Goal: Task Accomplishment & Management: Use online tool/utility

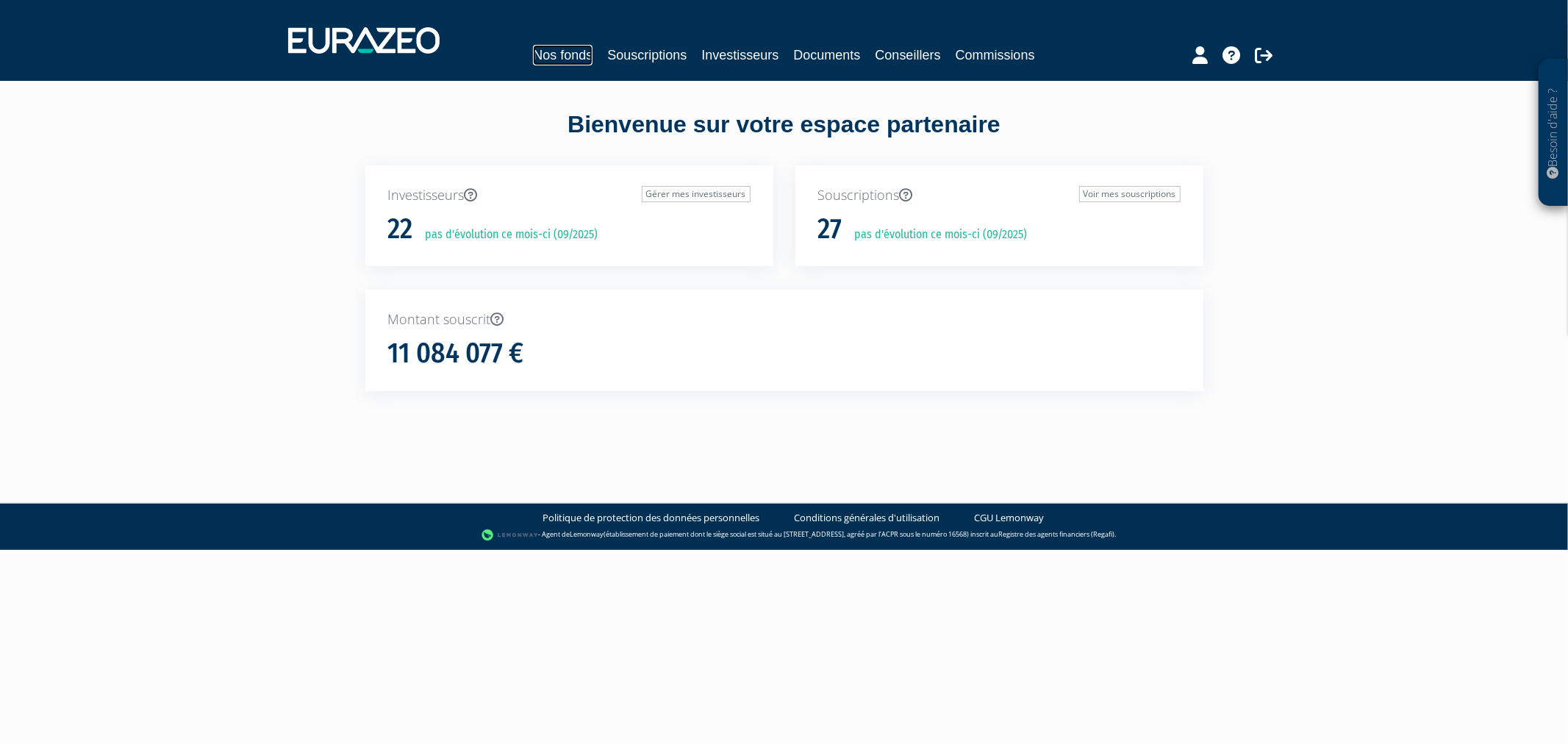
click at [576, 56] on link "Nos fonds" at bounding box center [562, 55] width 59 height 20
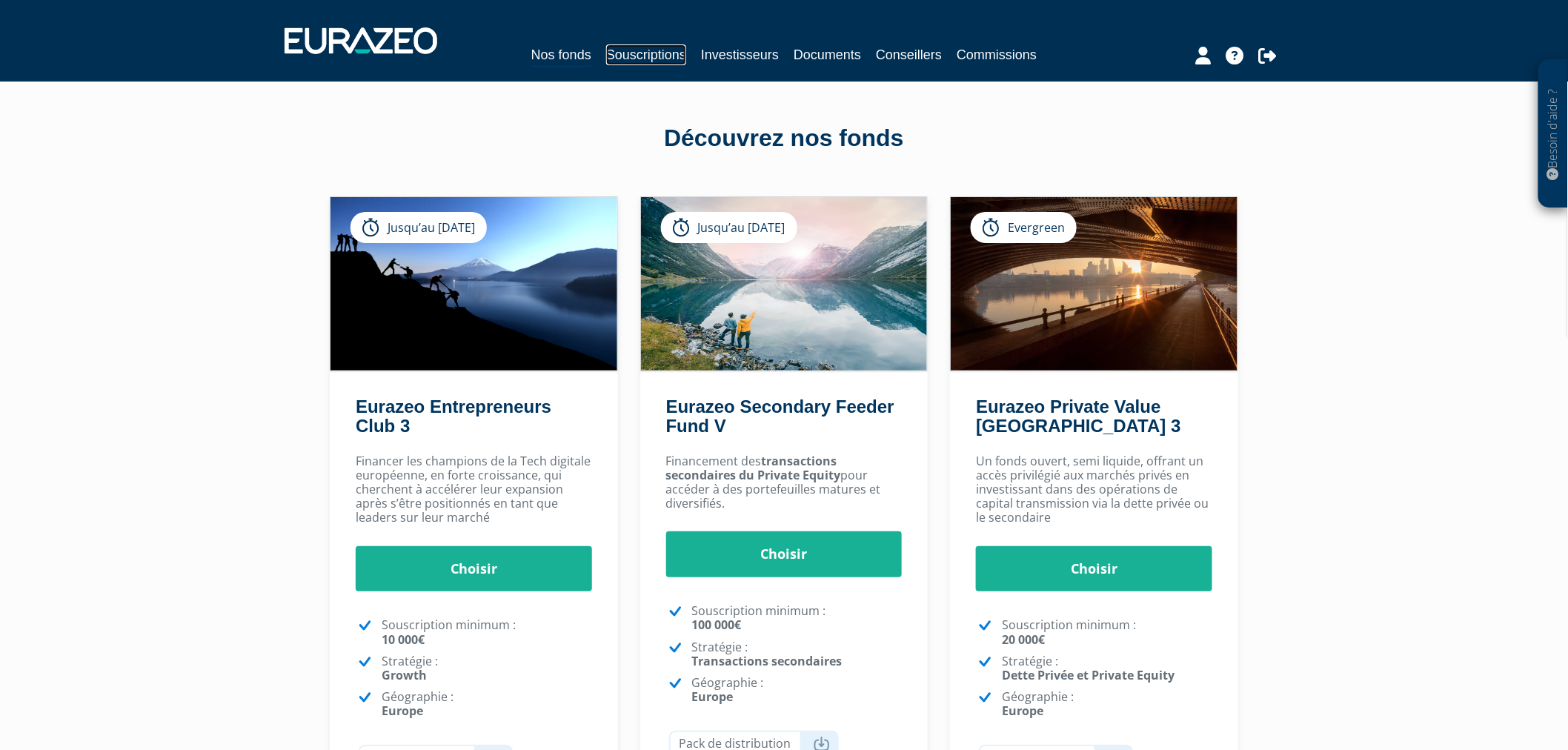
click at [678, 51] on link "Souscriptions" at bounding box center [646, 54] width 80 height 20
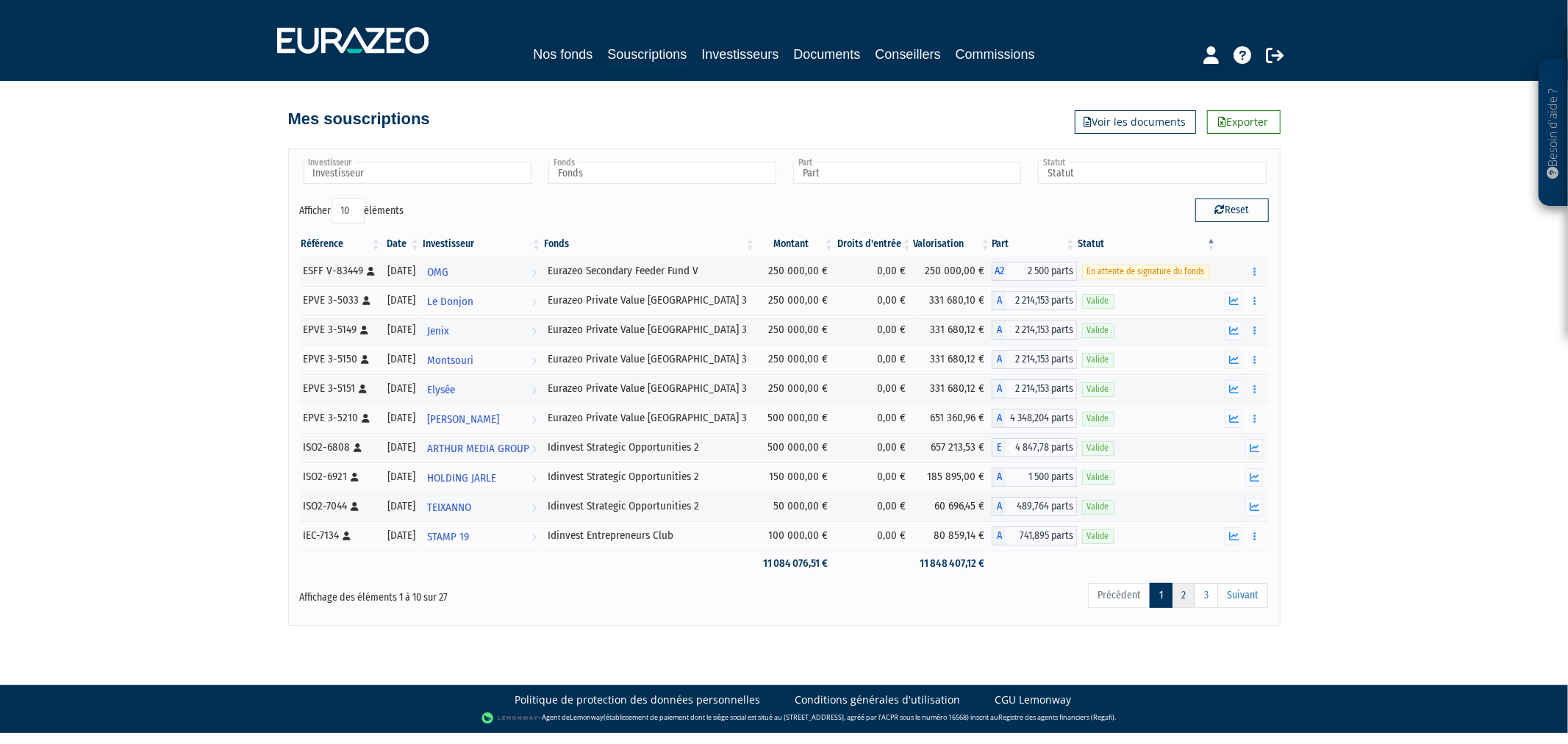
click at [1187, 595] on link "2" at bounding box center [1183, 595] width 23 height 25
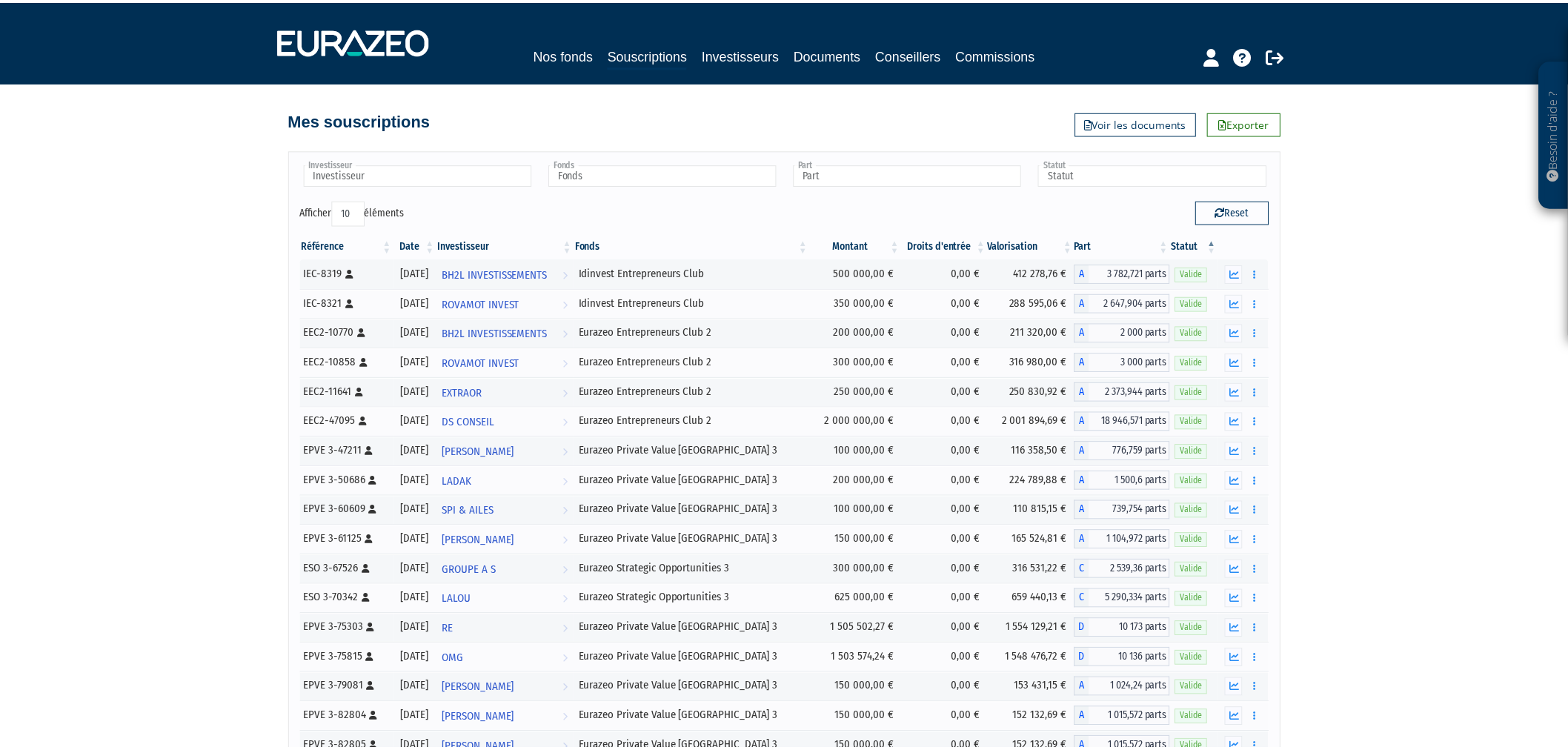
scroll to position [172, 0]
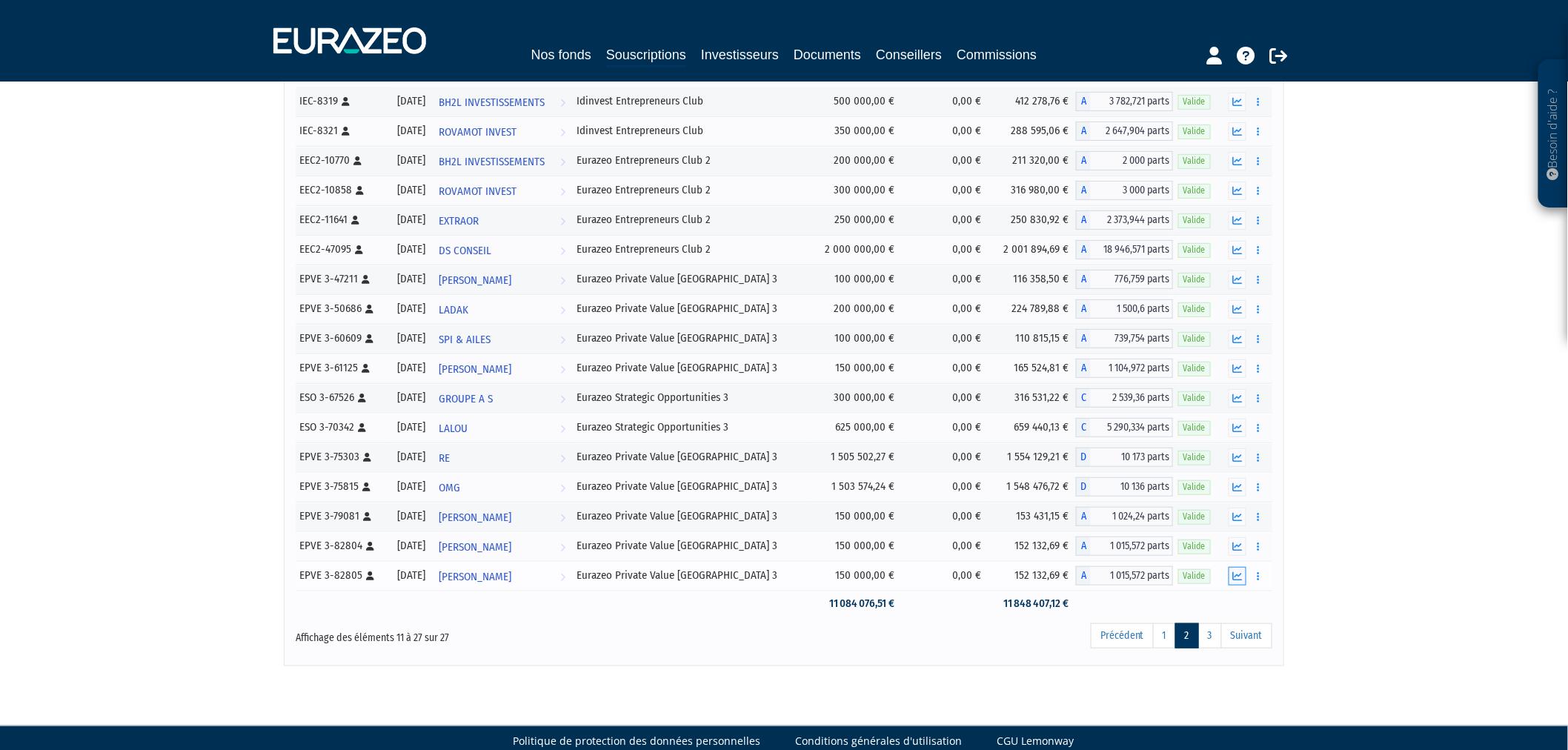
click at [1238, 578] on icon "button" at bounding box center [1237, 576] width 10 height 10
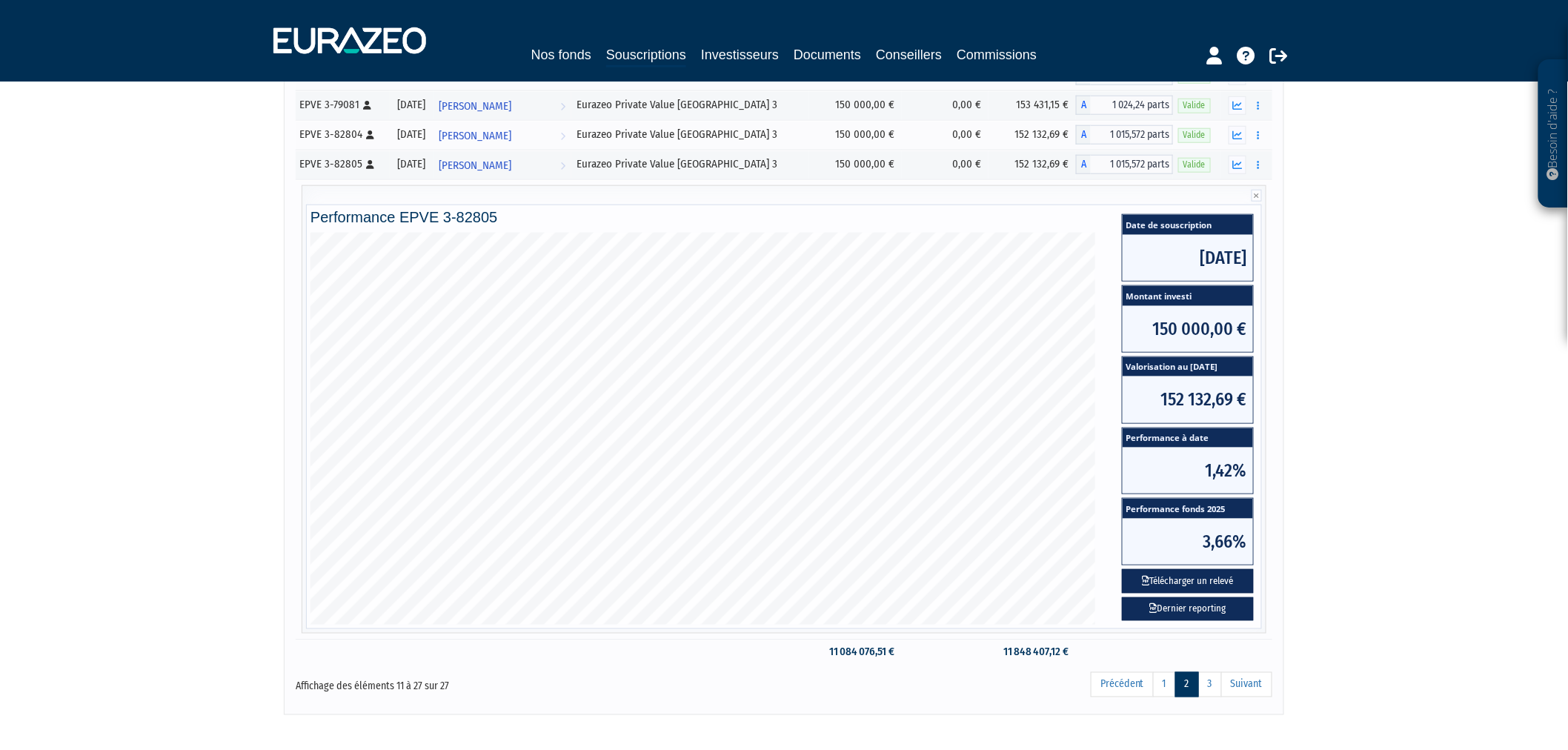
scroll to position [501, 0]
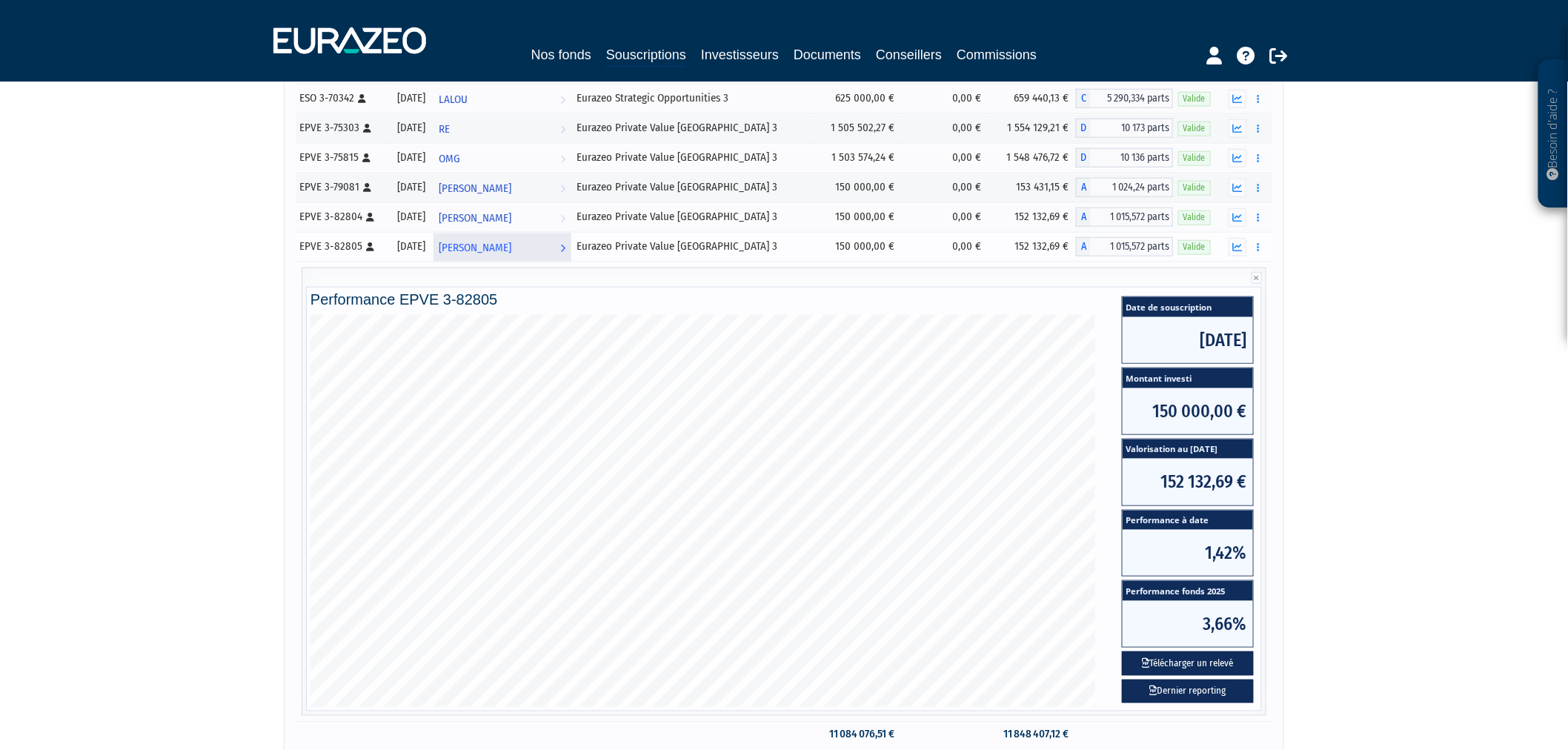
click at [504, 250] on span "[PERSON_NAME]" at bounding box center [476, 248] width 73 height 27
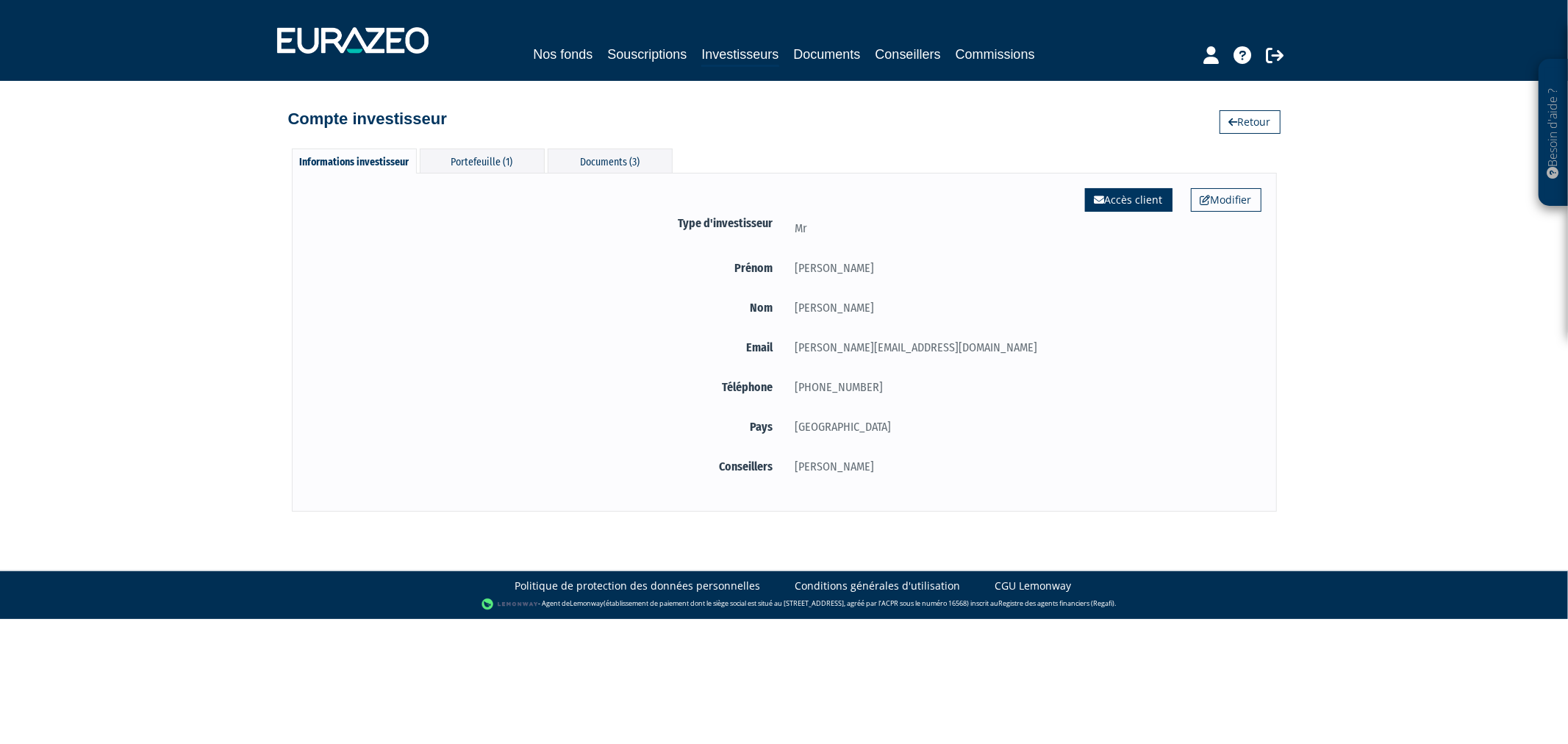
click at [1115, 197] on link "Accès client" at bounding box center [1129, 200] width 88 height 23
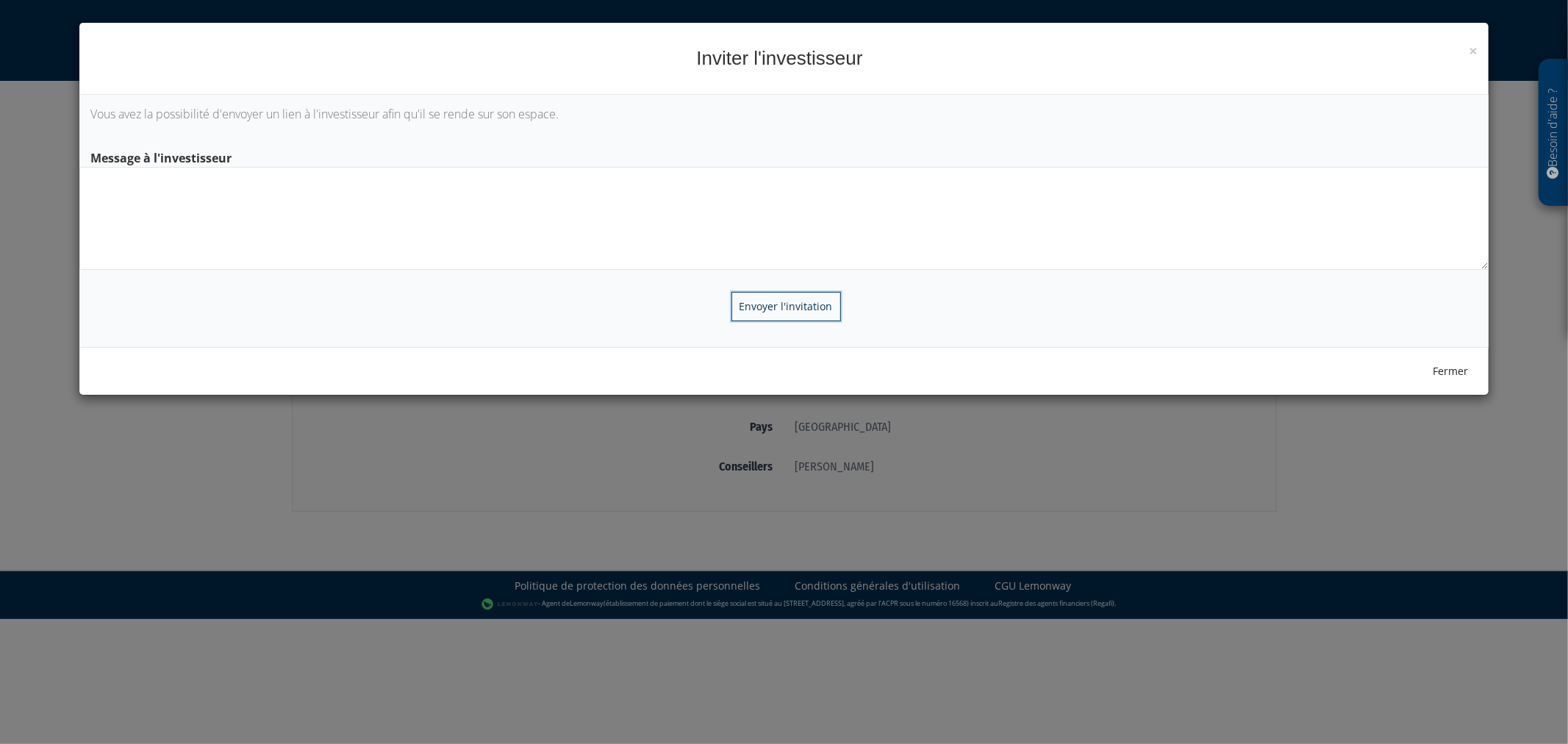
click at [762, 307] on input "Envoyer l'invitation" at bounding box center [787, 306] width 110 height 29
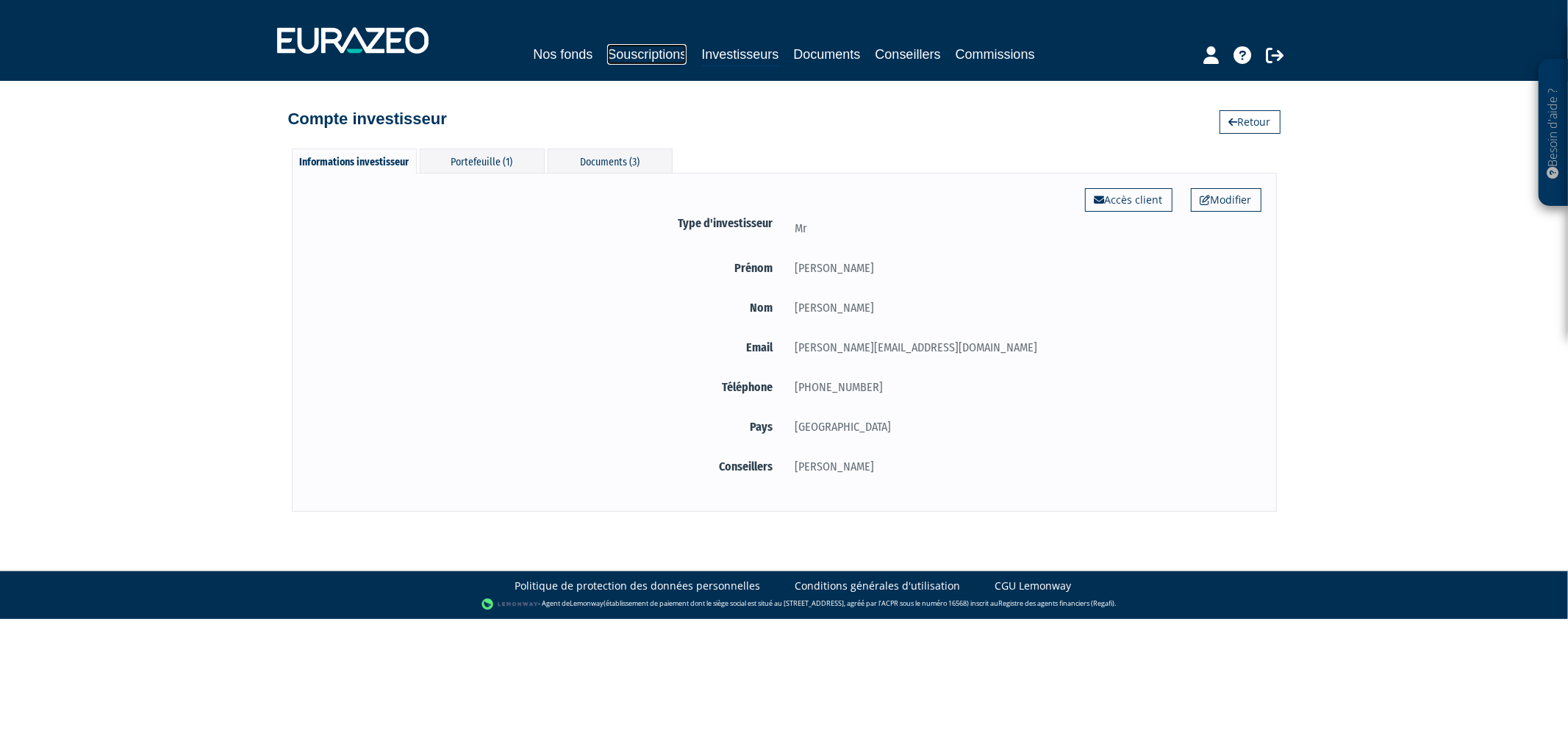
click at [664, 54] on link "Souscriptions" at bounding box center [647, 54] width 80 height 20
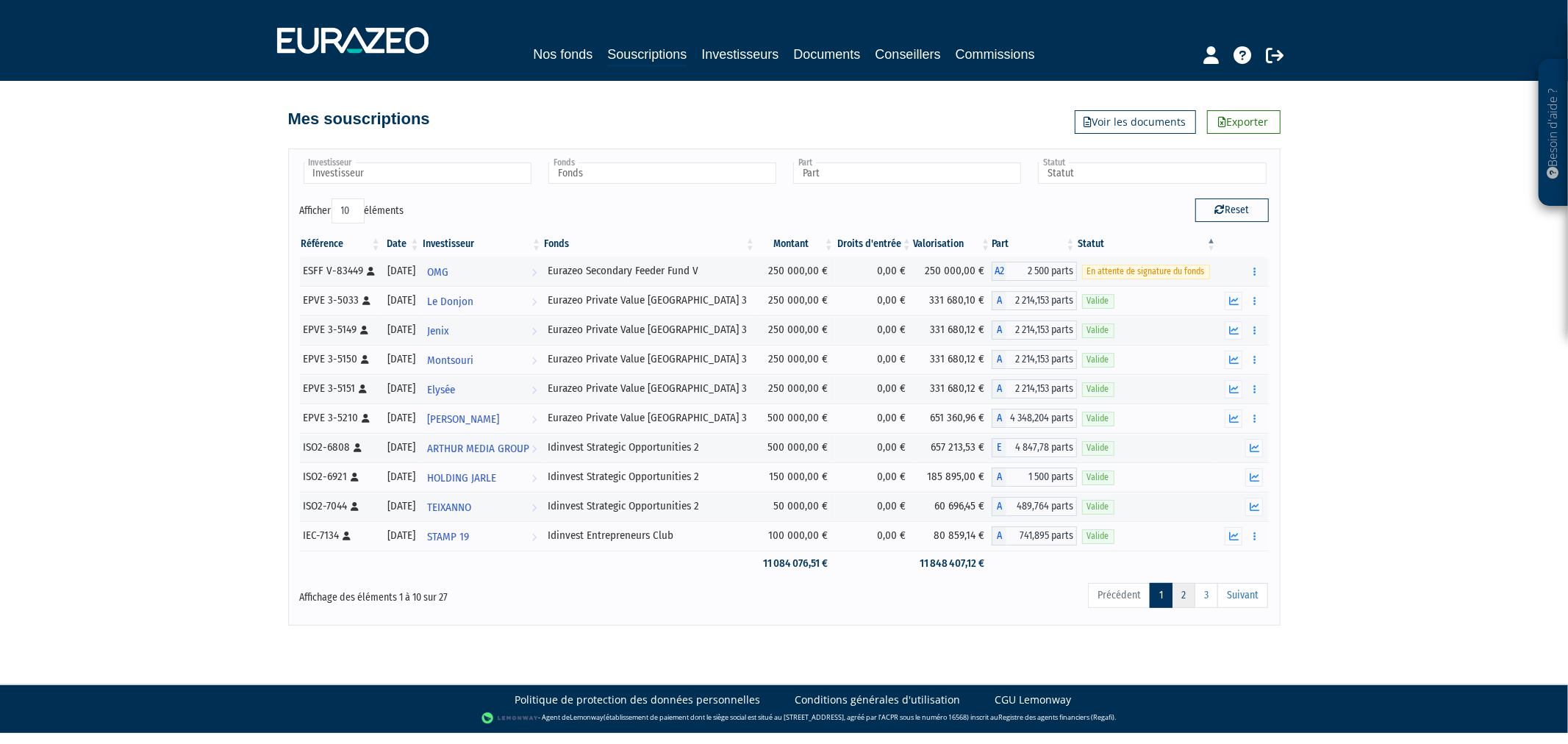
click at [1184, 601] on link "2" at bounding box center [1183, 595] width 23 height 25
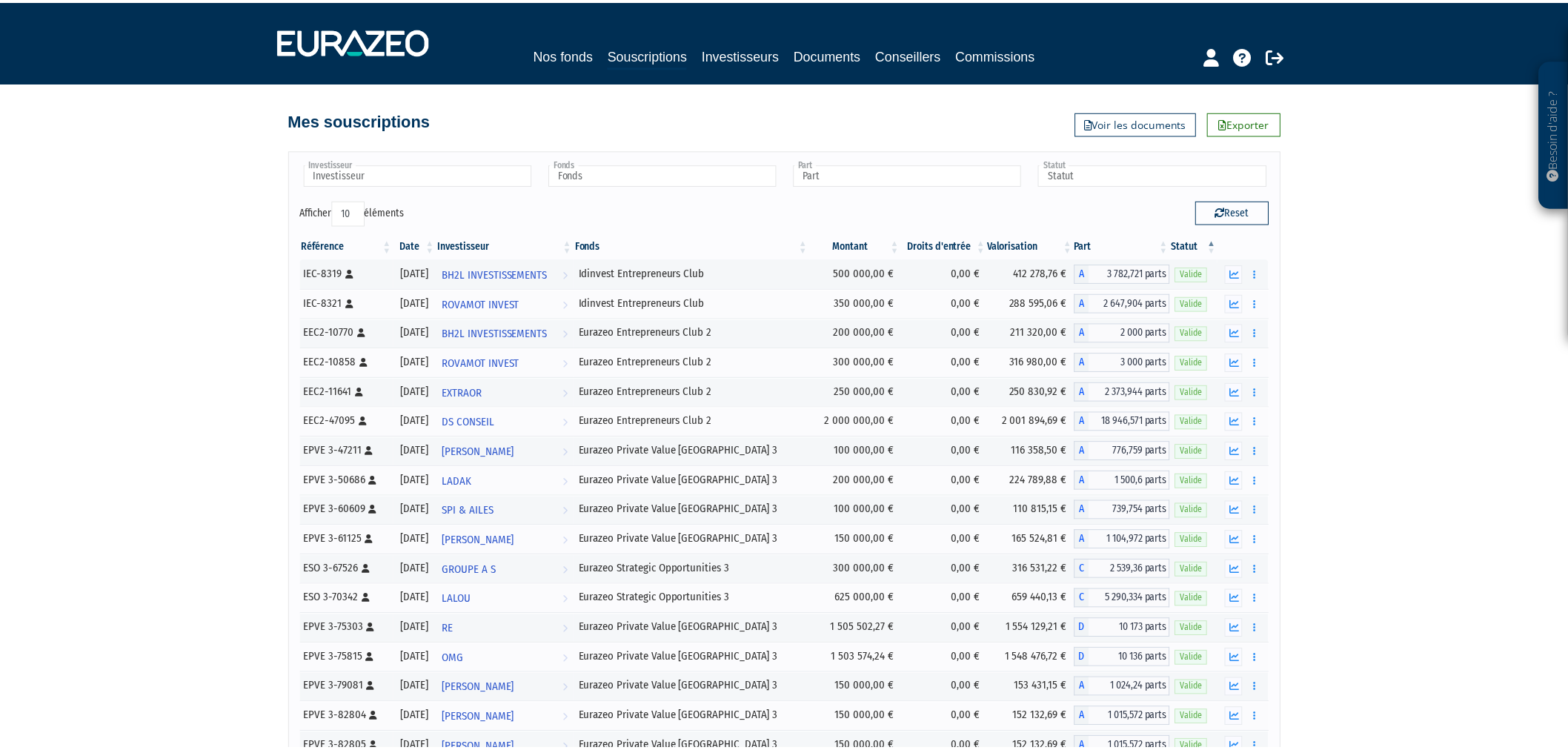
scroll to position [172, 0]
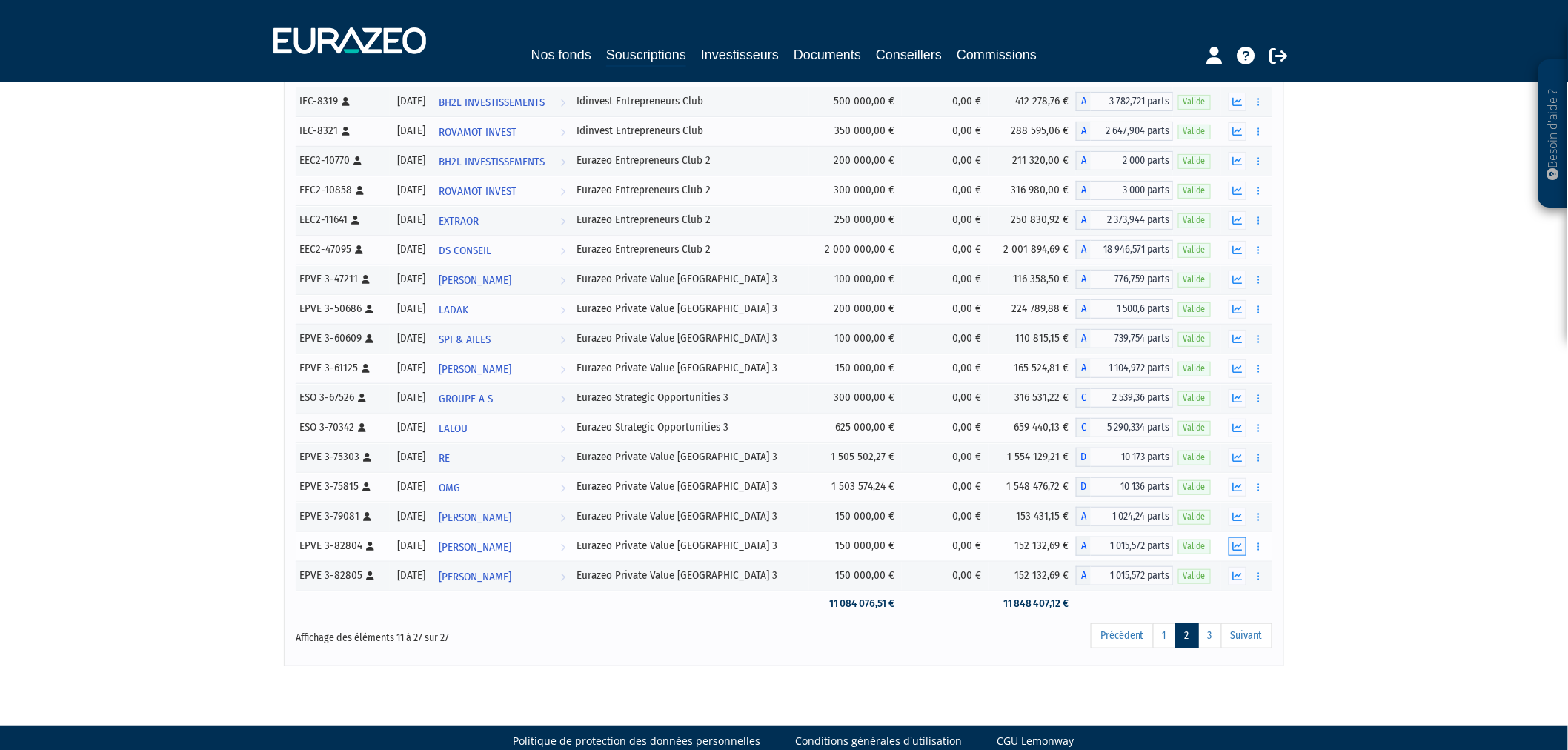
click at [1240, 550] on icon "button" at bounding box center [1237, 546] width 10 height 10
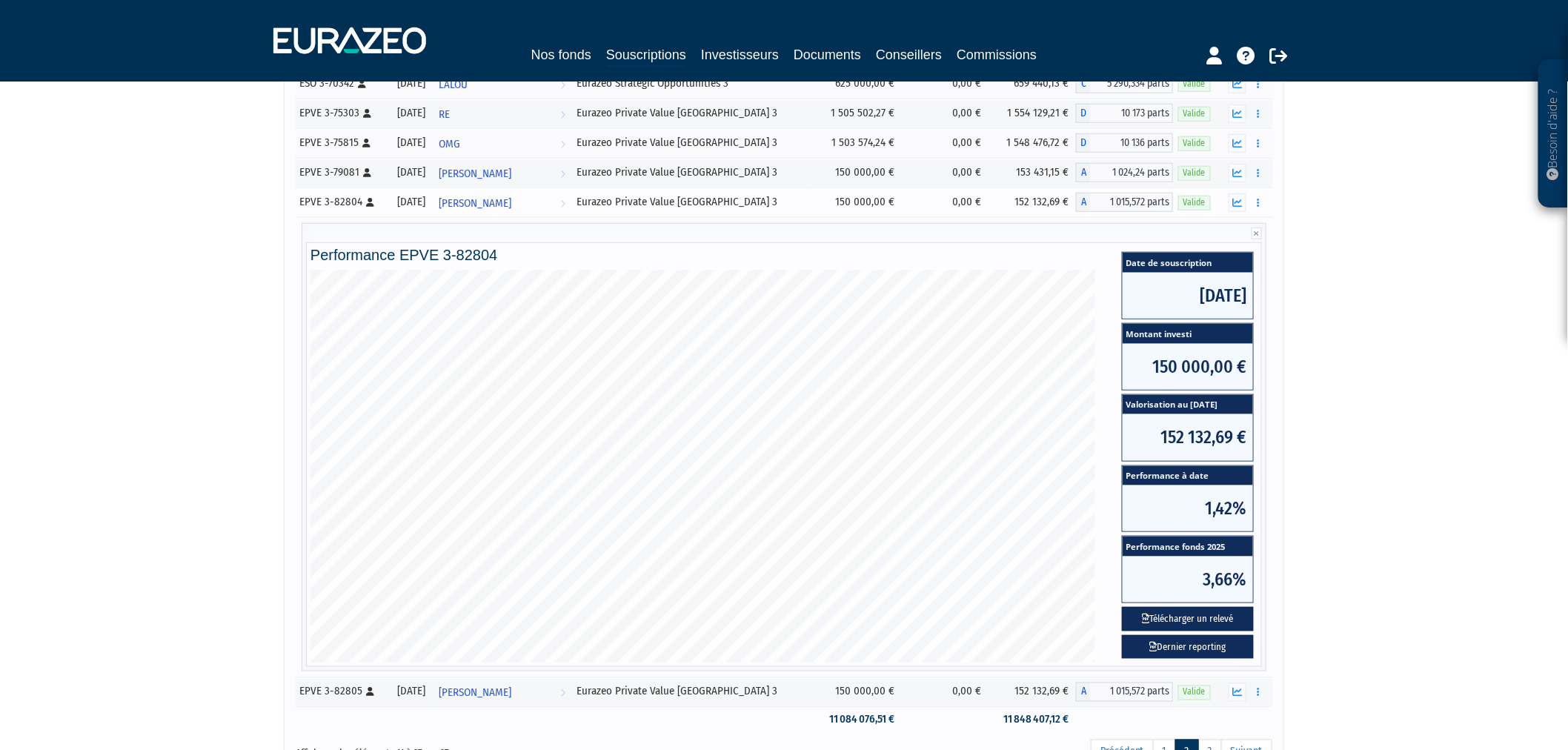
scroll to position [584, 0]
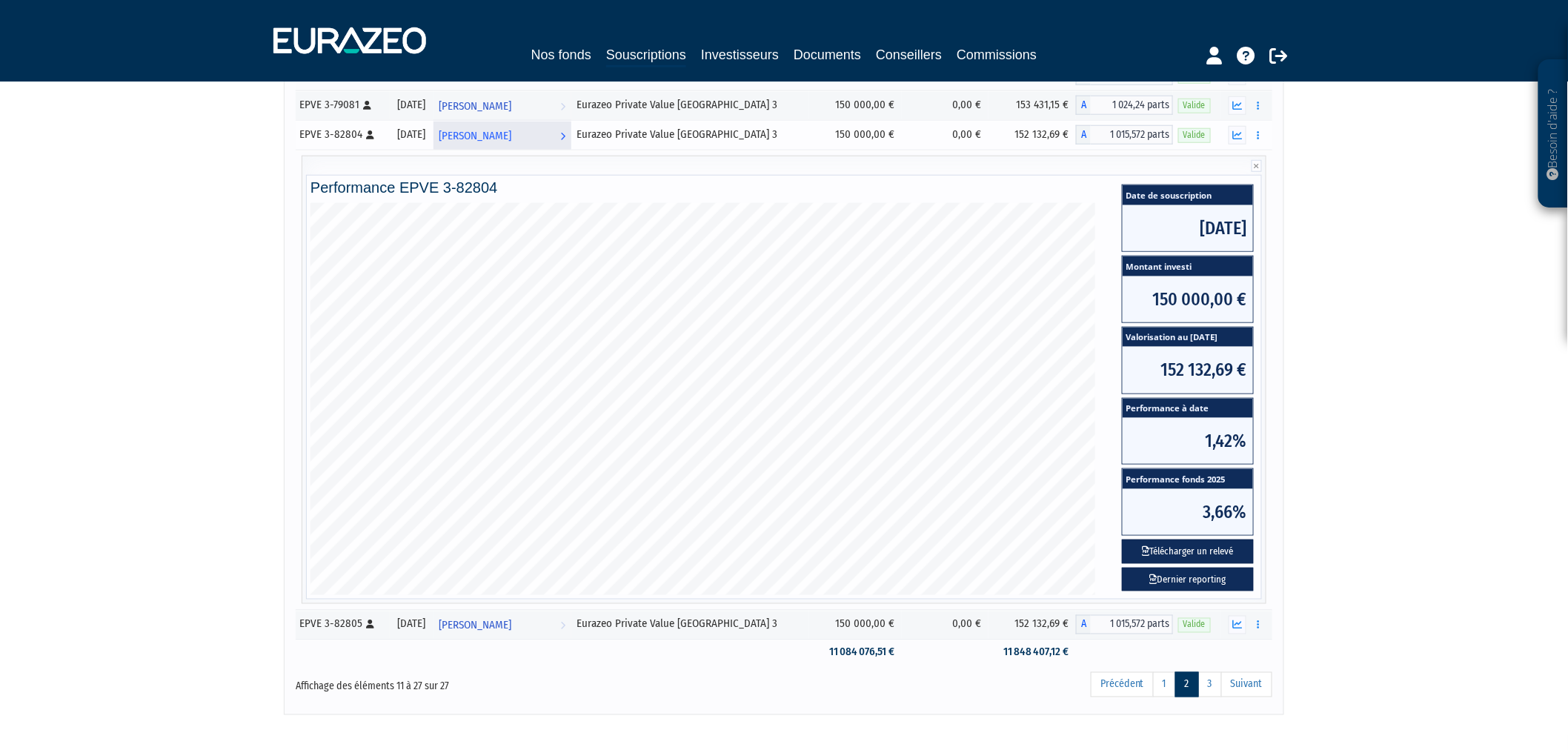
click at [511, 144] on span "[PERSON_NAME]" at bounding box center [476, 136] width 73 height 27
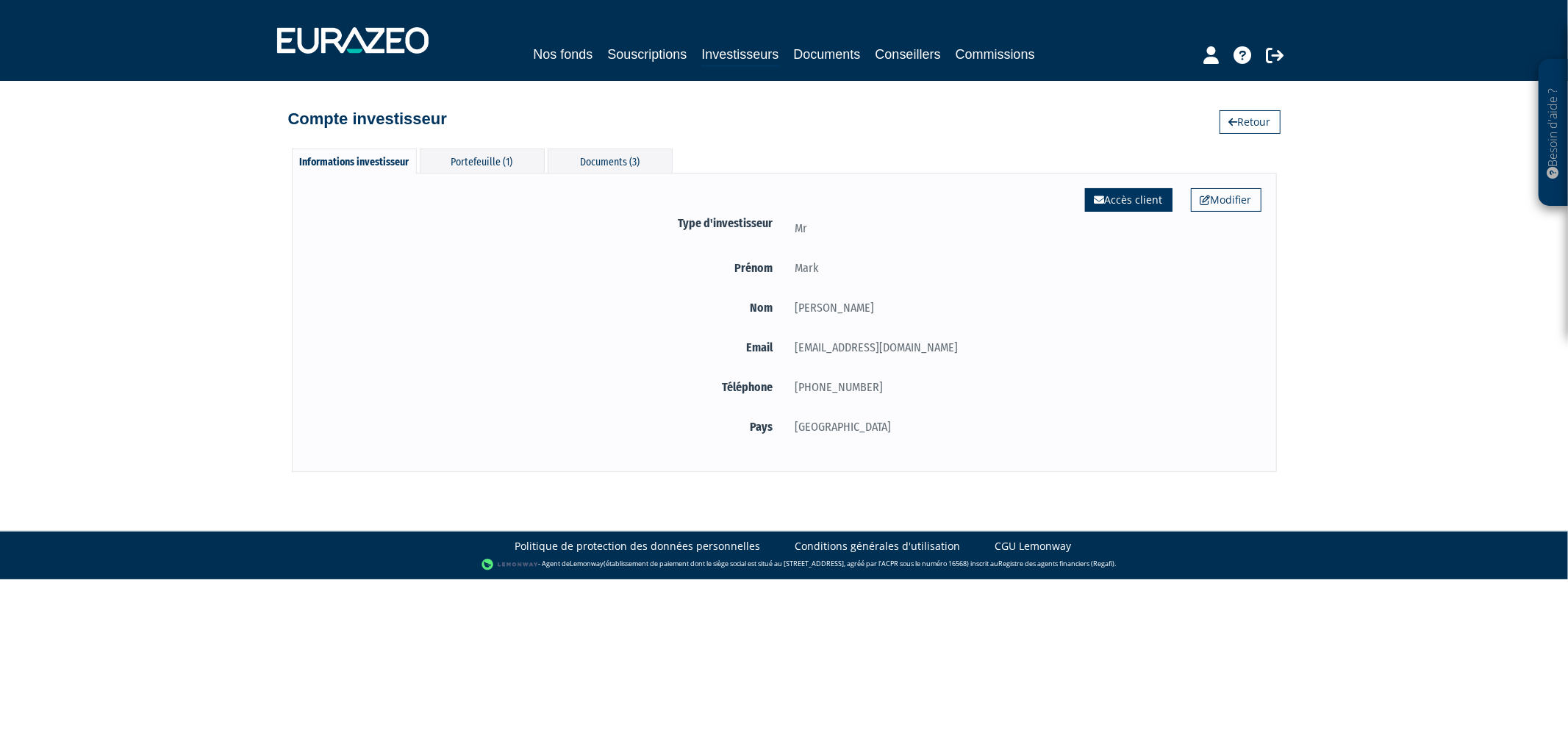
click at [1133, 197] on link "Accès client" at bounding box center [1129, 200] width 88 height 23
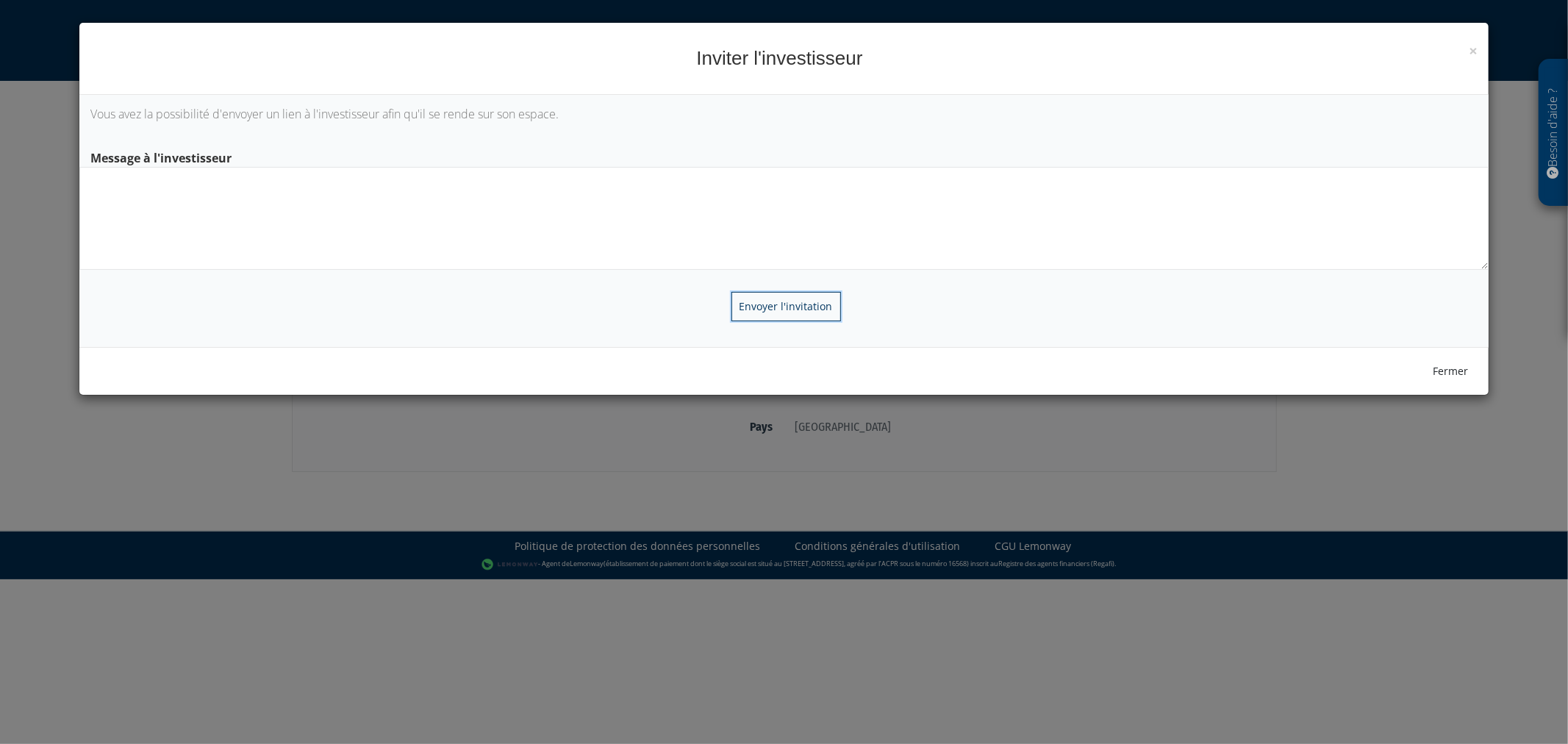
click at [810, 300] on input "Envoyer l'invitation" at bounding box center [787, 306] width 110 height 29
